Goal: Entertainment & Leisure: Consume media (video, audio)

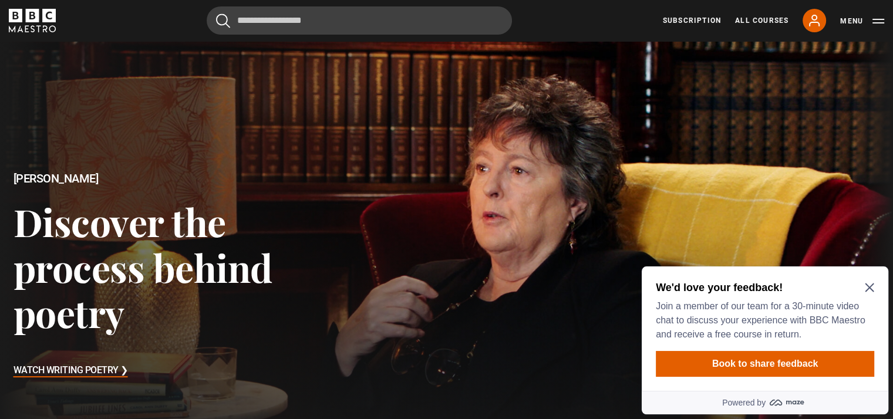
click at [866, 289] on icon "Close Maze Prompt" at bounding box center [869, 287] width 9 height 9
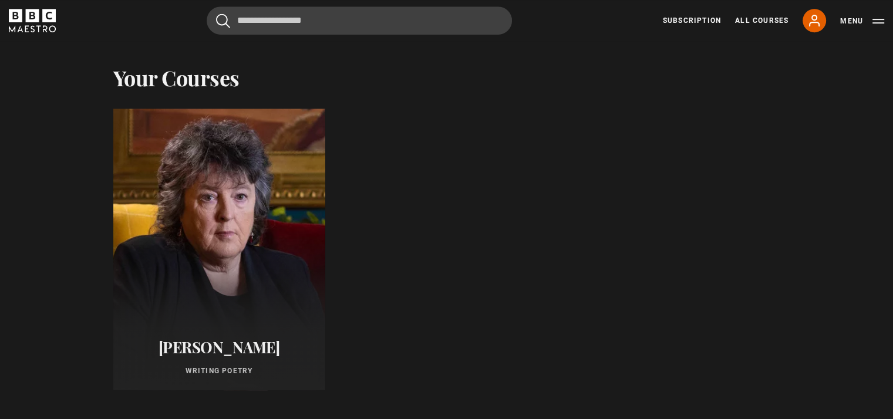
scroll to position [587, 0]
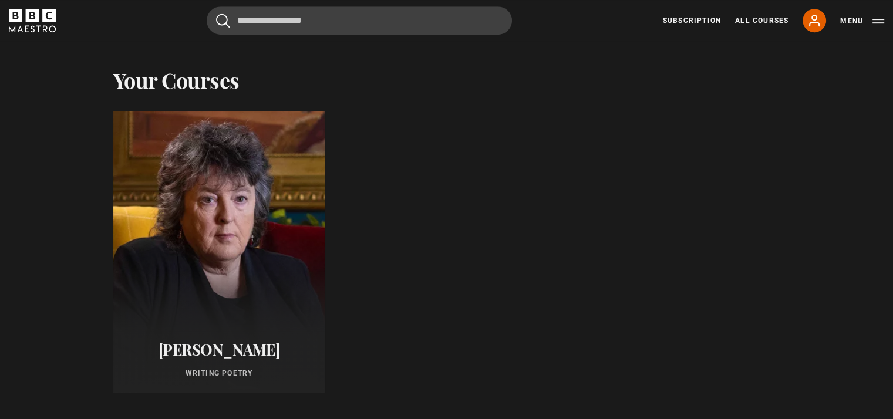
click at [236, 221] on div at bounding box center [219, 252] width 212 height 282
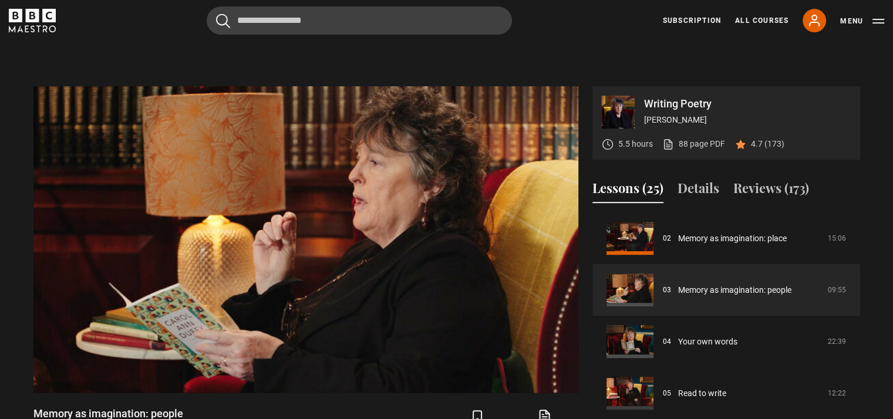
scroll to position [466, 0]
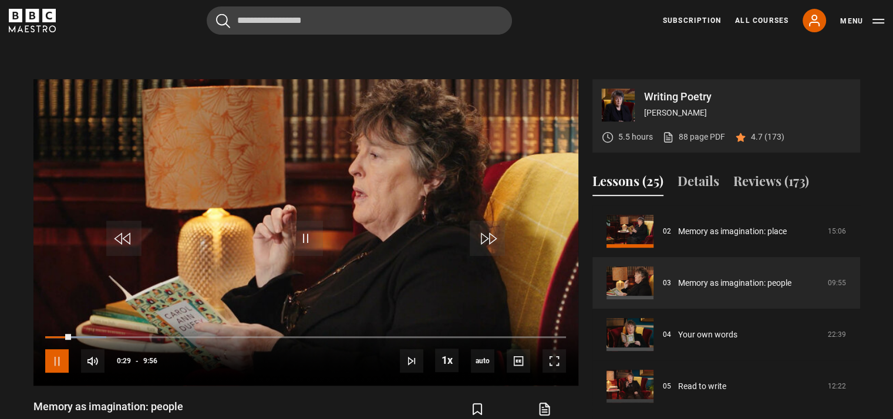
click at [58, 363] on span "Video Player" at bounding box center [56, 360] width 23 height 23
